Goal: Check status: Check status

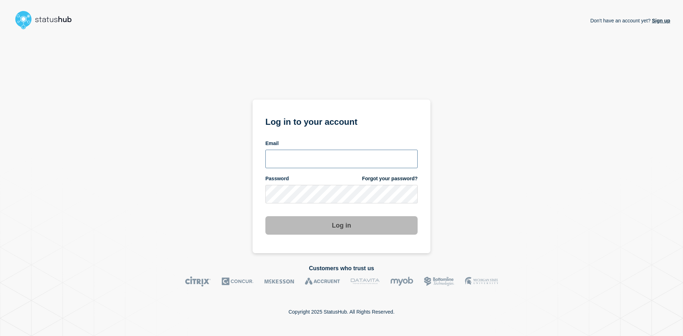
drag, startPoint x: 0, startPoint y: 0, endPoint x: 311, endPoint y: 158, distance: 349.2
click at [311, 163] on input "email input" at bounding box center [341, 159] width 152 height 19
type input "[PERSON_NAME][EMAIL_ADDRESS][DOMAIN_NAME]"
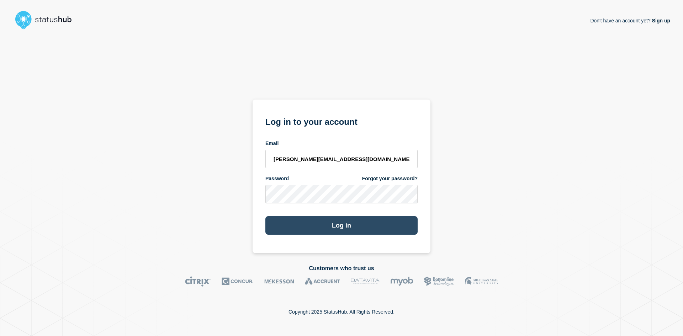
click at [364, 227] on button "Log in" at bounding box center [341, 225] width 152 height 19
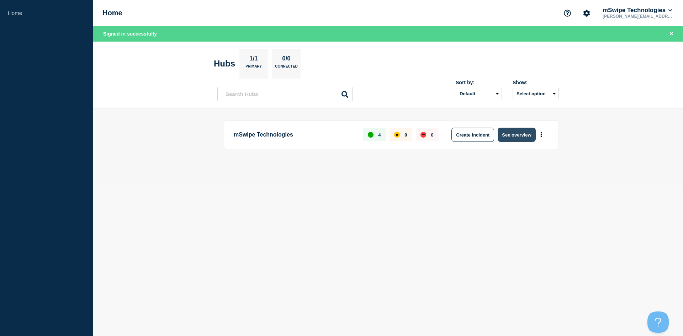
click at [515, 133] on button "See overview" at bounding box center [517, 135] width 38 height 14
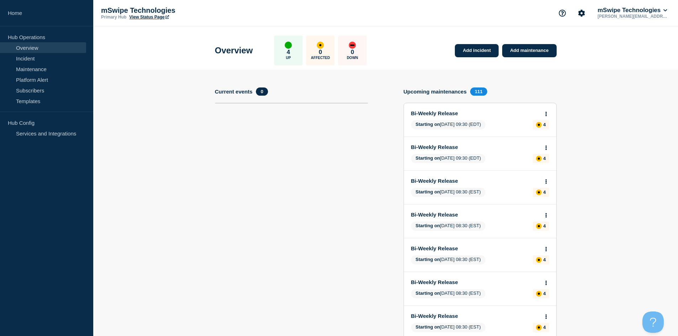
click at [511, 118] on div "Bi-Weekly Release Starting on 2025-10-14 09:30 (EDT) 4" at bounding box center [480, 119] width 152 height 33
click at [444, 115] on link "Bi-Weekly Release" at bounding box center [475, 113] width 128 height 6
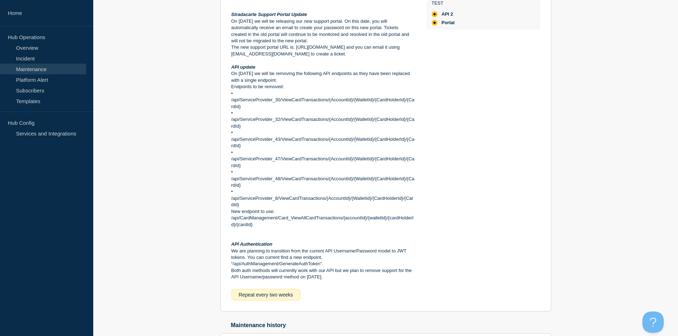
scroll to position [234, 0]
